Goal: Find specific page/section: Find specific page/section

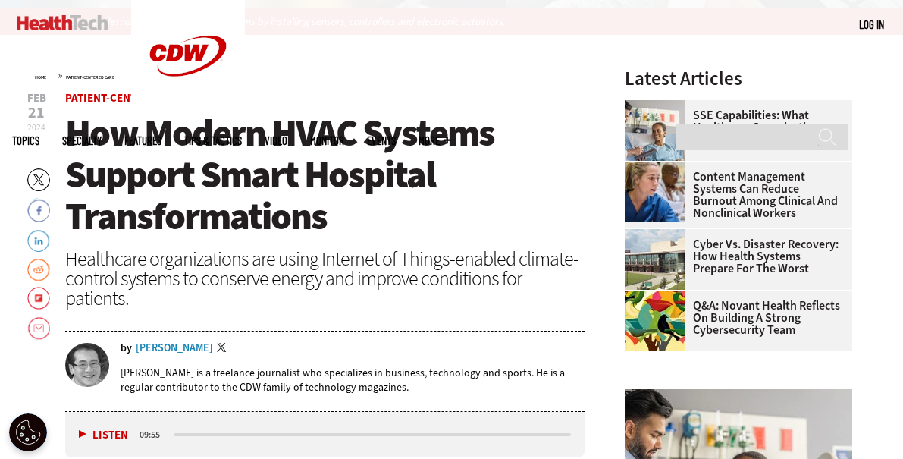
click at [174, 343] on div "[PERSON_NAME]" at bounding box center [174, 348] width 77 height 11
